Goal: Task Accomplishment & Management: Use online tool/utility

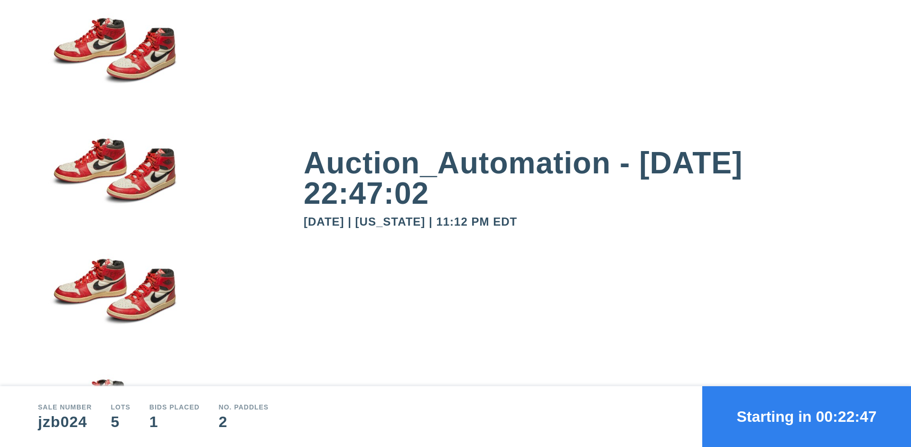
click at [807, 416] on button "Starting in 00:22:47" at bounding box center [807, 416] width 209 height 61
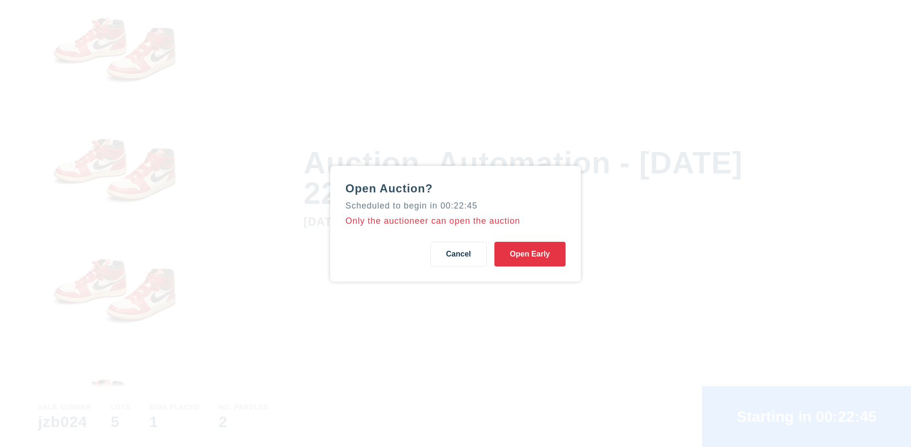
click at [530, 253] on button "Open Early" at bounding box center [530, 254] width 71 height 25
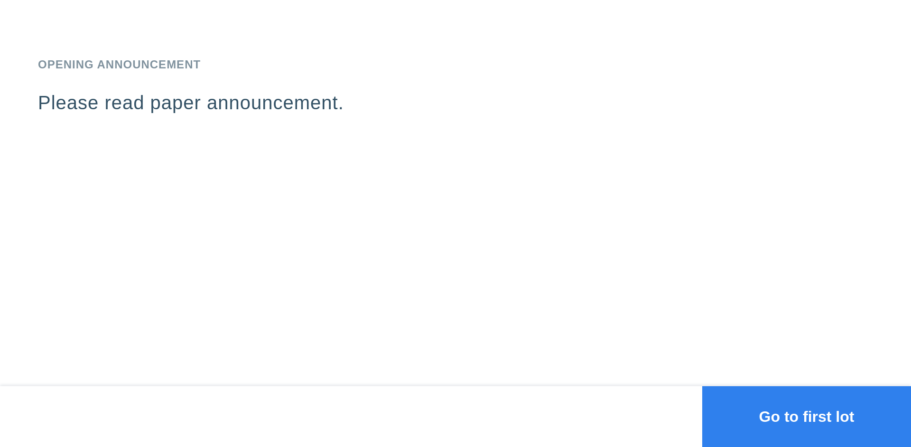
click at [807, 416] on button "Go to first lot" at bounding box center [807, 416] width 209 height 61
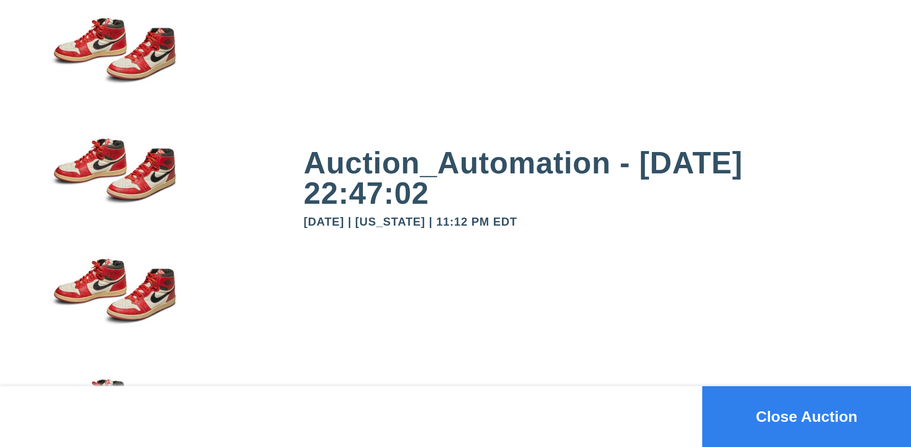
click at [807, 416] on button "Close Auction" at bounding box center [807, 416] width 209 height 61
